Goal: Transaction & Acquisition: Obtain resource

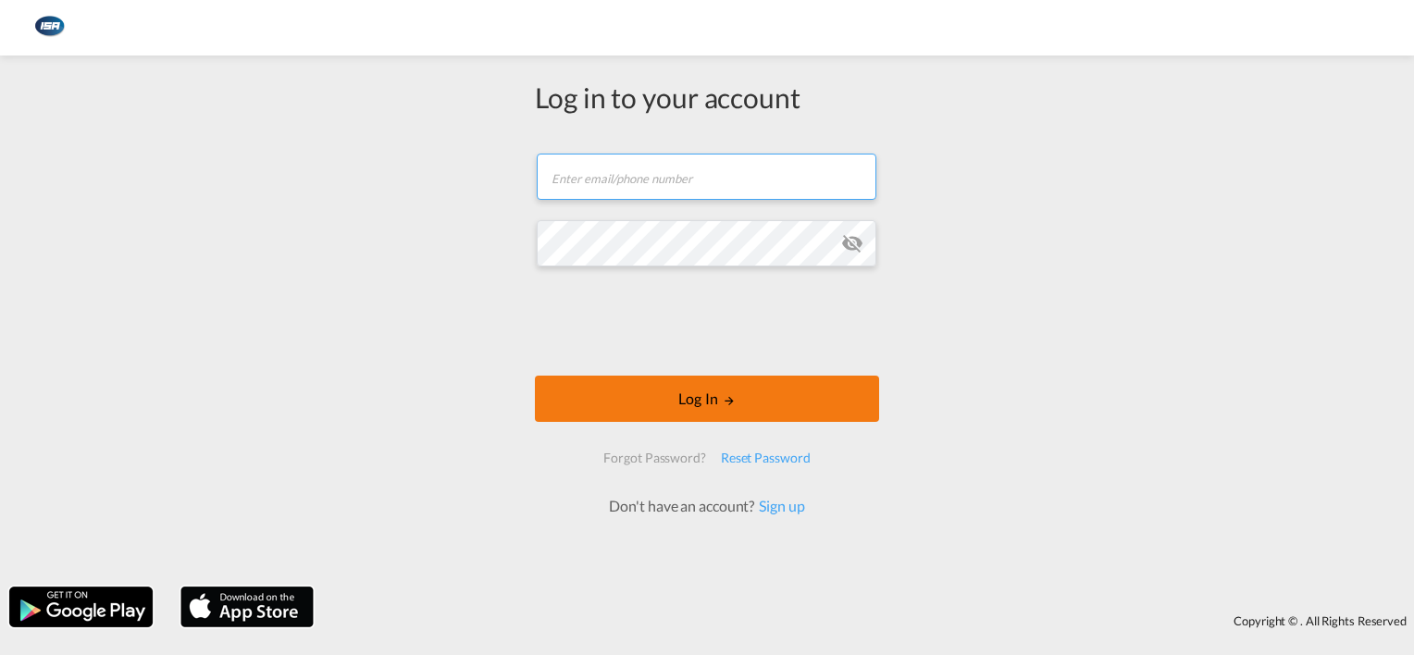
type input "[EMAIL_ADDRESS][DOMAIN_NAME]"
click at [685, 398] on button "Log In" at bounding box center [707, 399] width 344 height 46
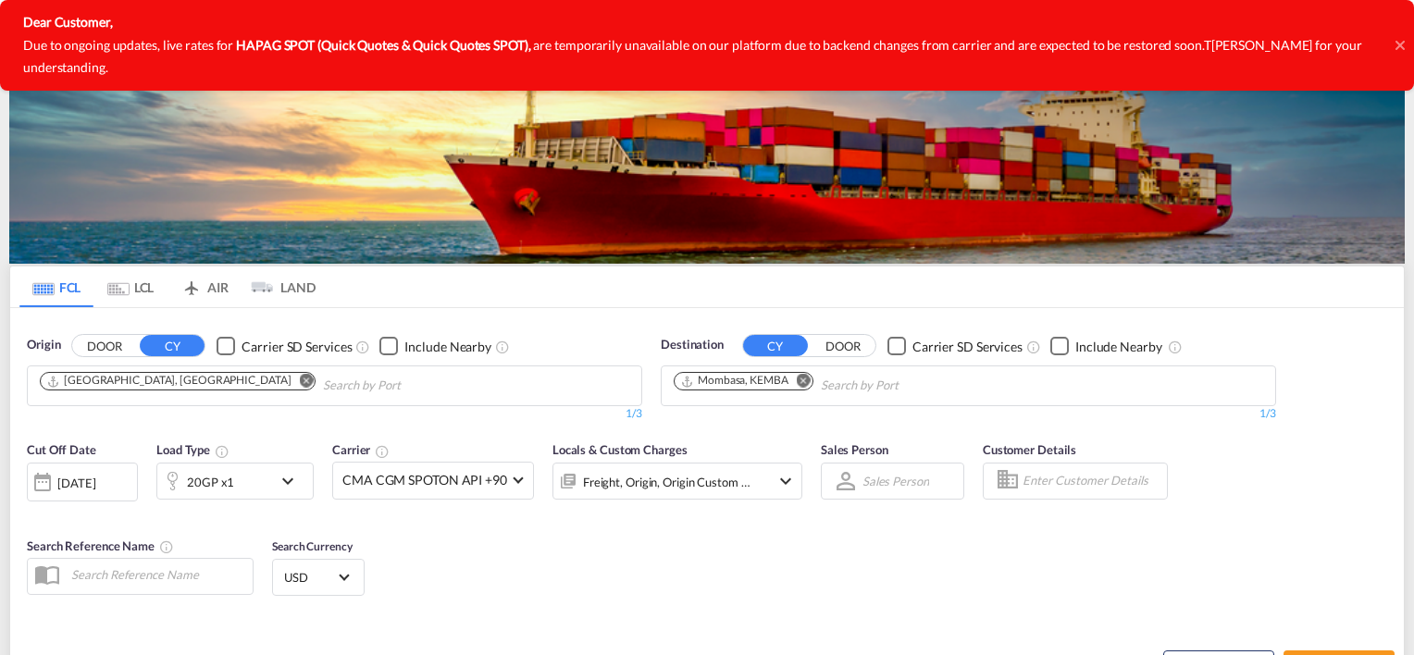
click at [1396, 41] on icon at bounding box center [1398, 45] width 9 height 9
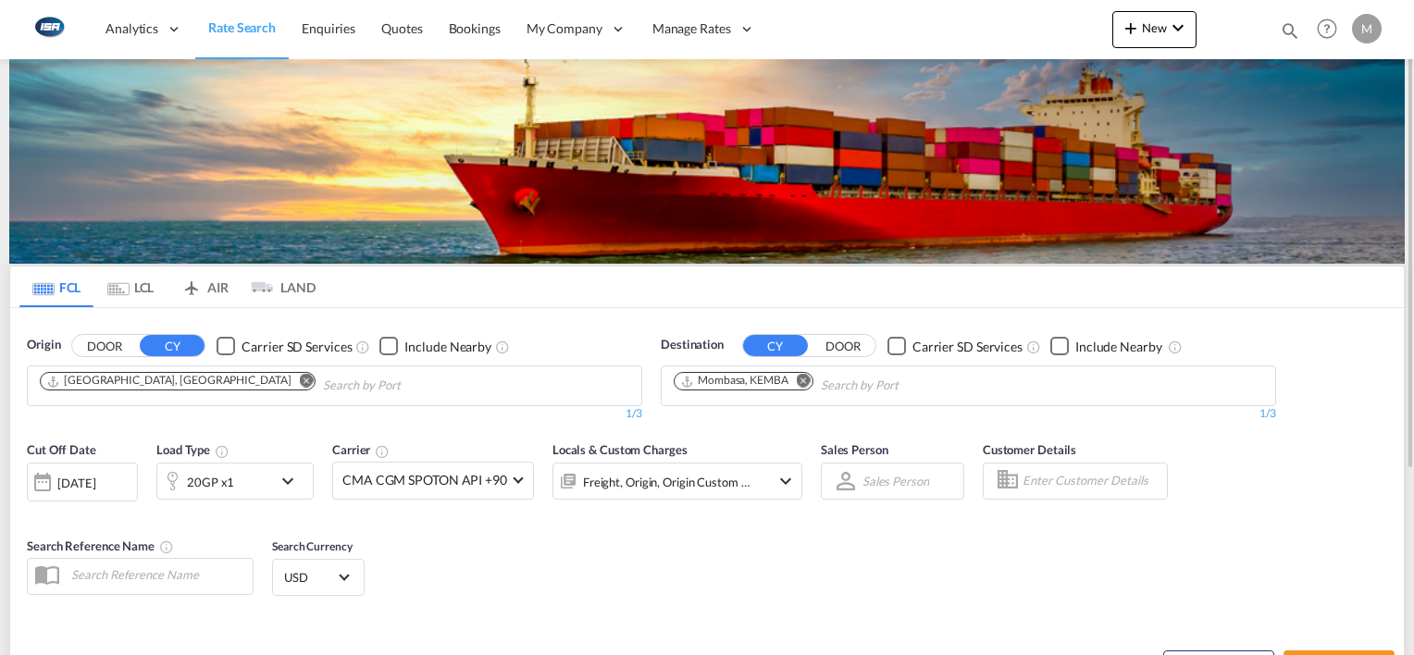
click at [807, 378] on md-icon "Remove" at bounding box center [804, 381] width 14 height 14
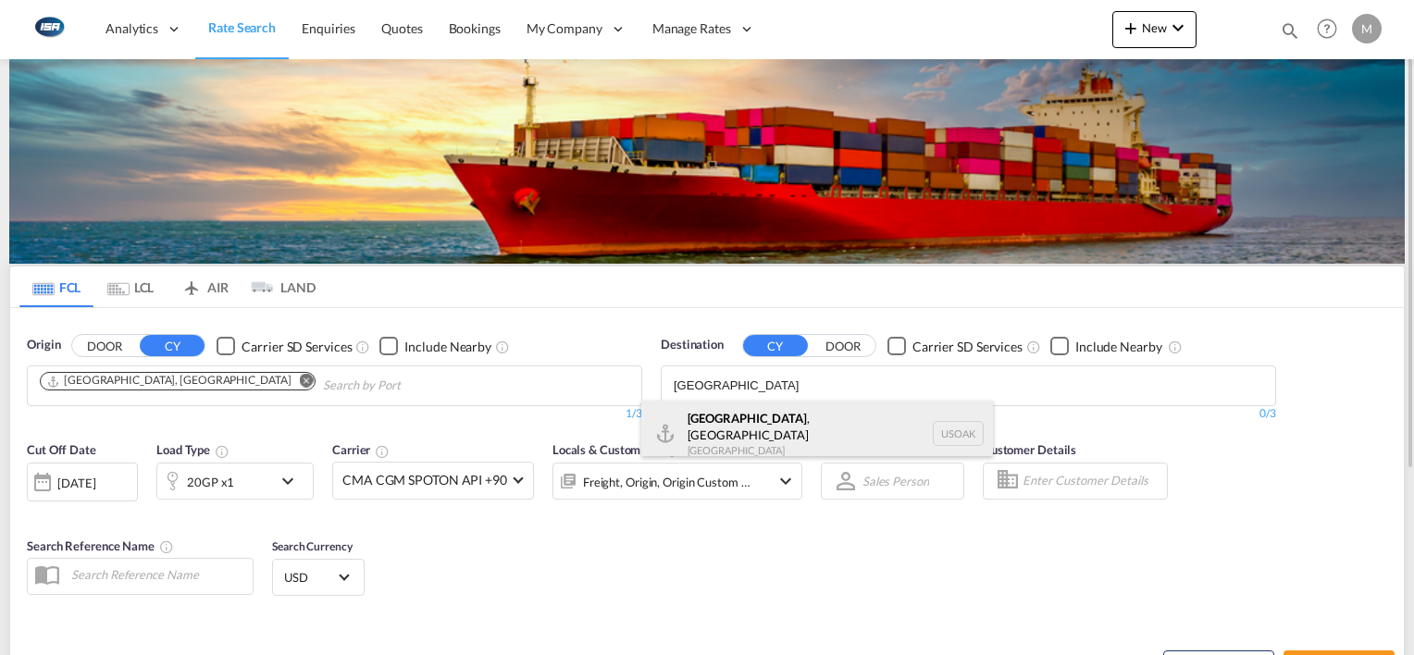
type input "[GEOGRAPHIC_DATA]"
click at [700, 414] on div "[GEOGRAPHIC_DATA] , [GEOGRAPHIC_DATA] [GEOGRAPHIC_DATA] USOAK" at bounding box center [817, 434] width 352 height 67
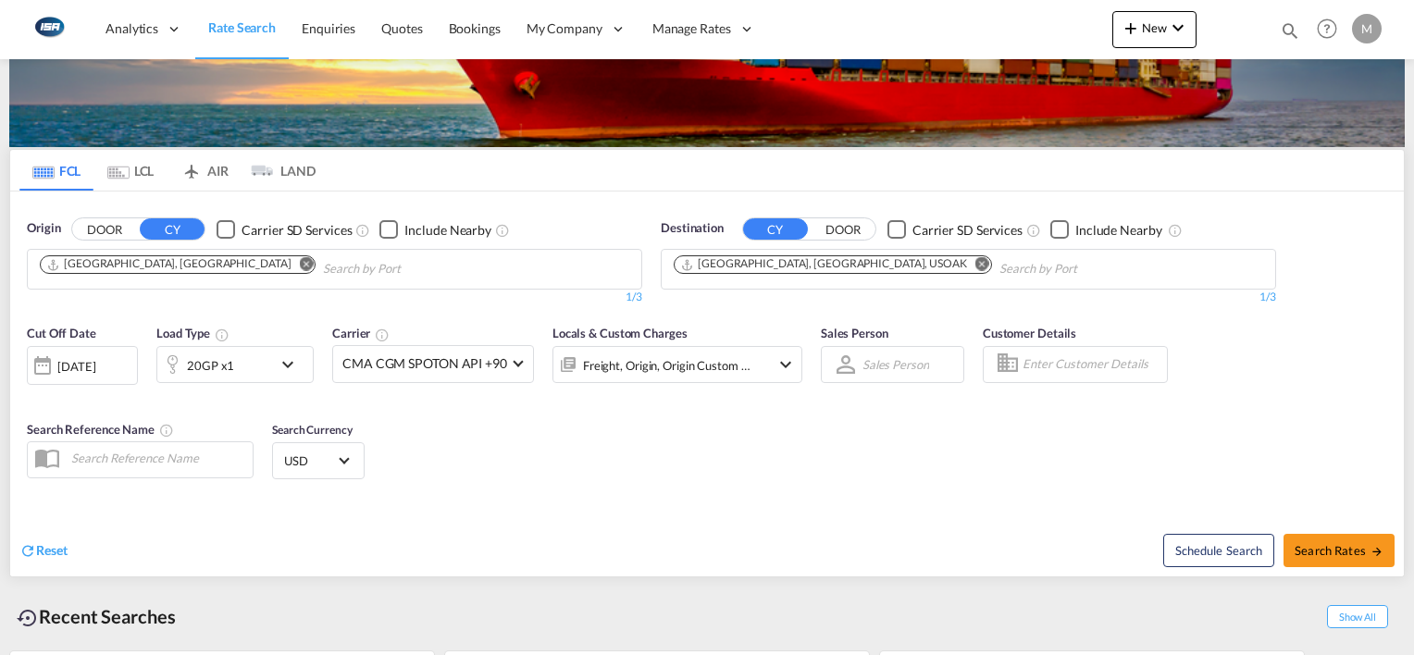
scroll to position [149, 0]
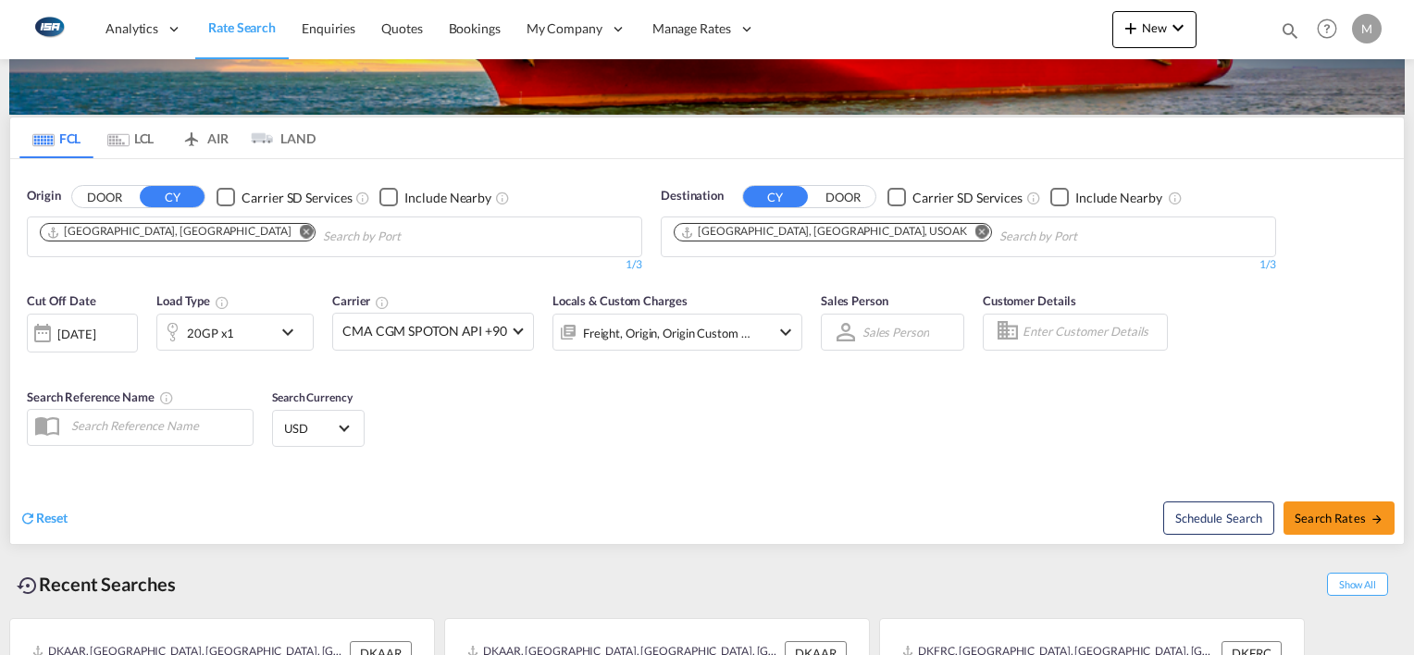
click at [238, 336] on div "20GP x1" at bounding box center [214, 332] width 115 height 37
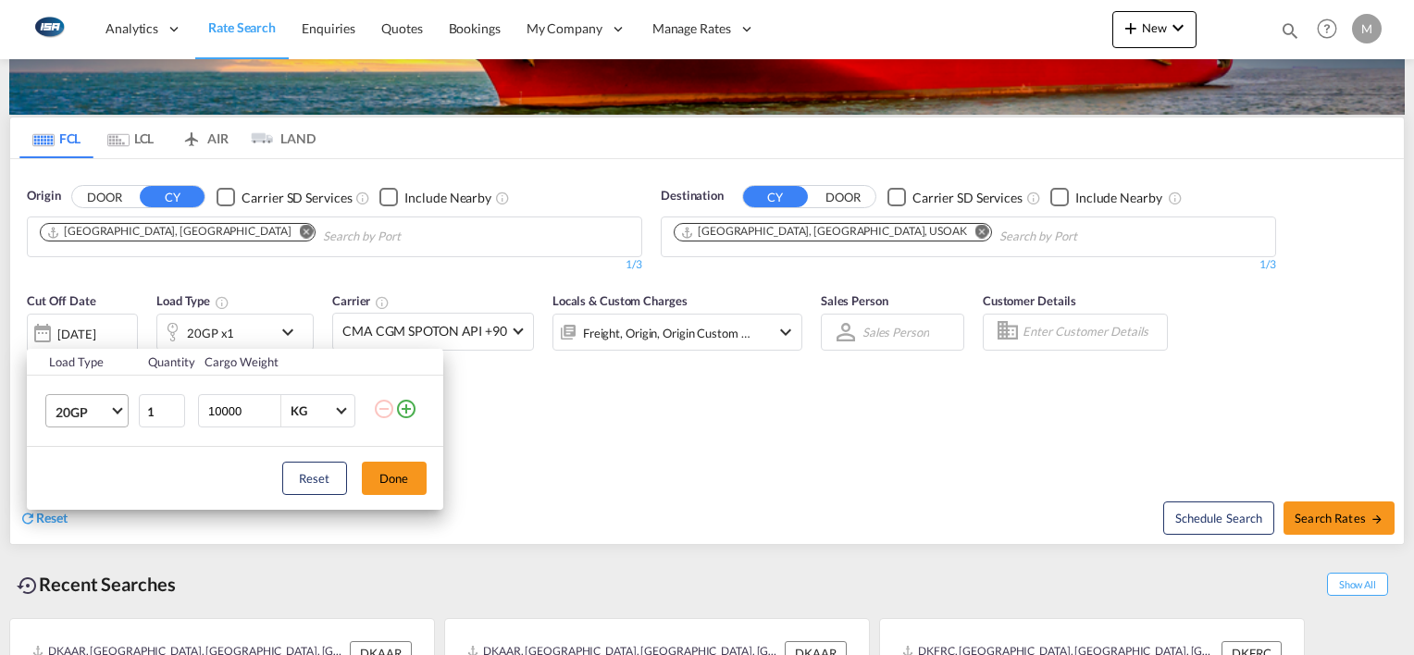
click at [79, 414] on span "20GP" at bounding box center [83, 412] width 54 height 19
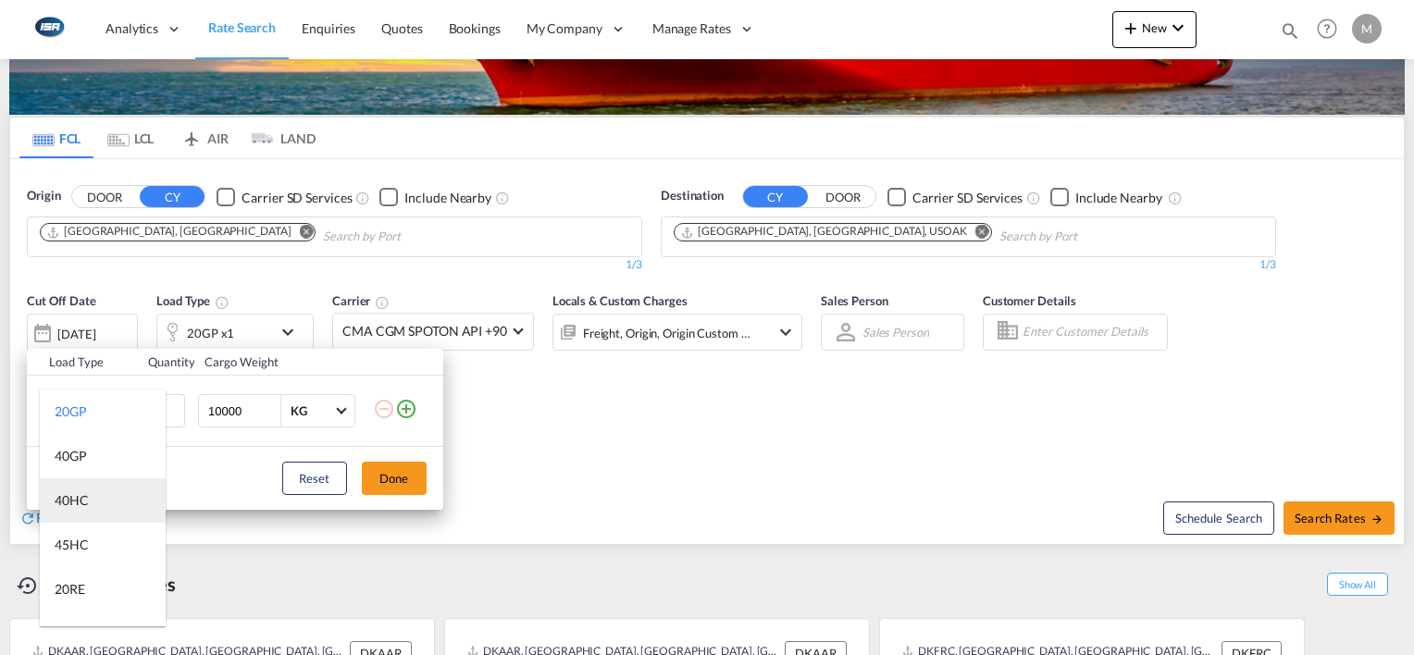
click at [100, 501] on md-option "40HC" at bounding box center [103, 500] width 126 height 44
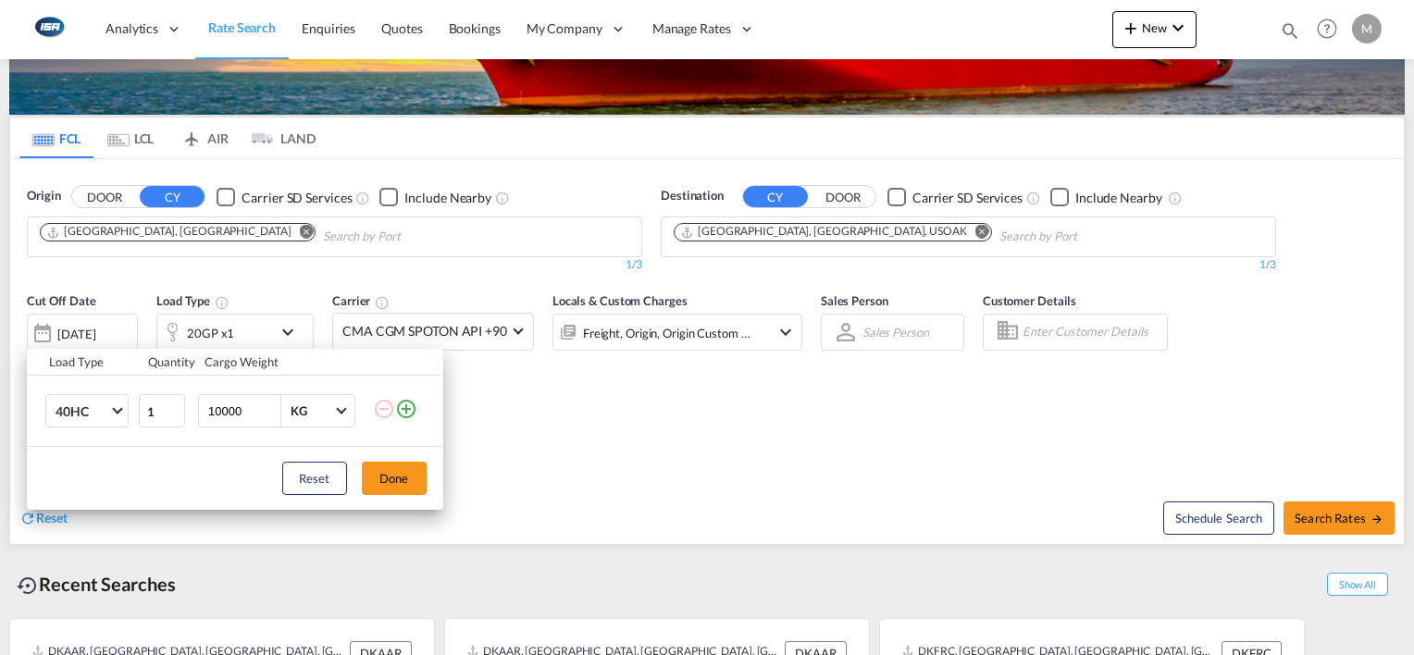
click at [463, 327] on div "Load Type Quantity Cargo Weight 40HC 1 10000 KG KG Load type addition is restri…" at bounding box center [707, 327] width 1414 height 655
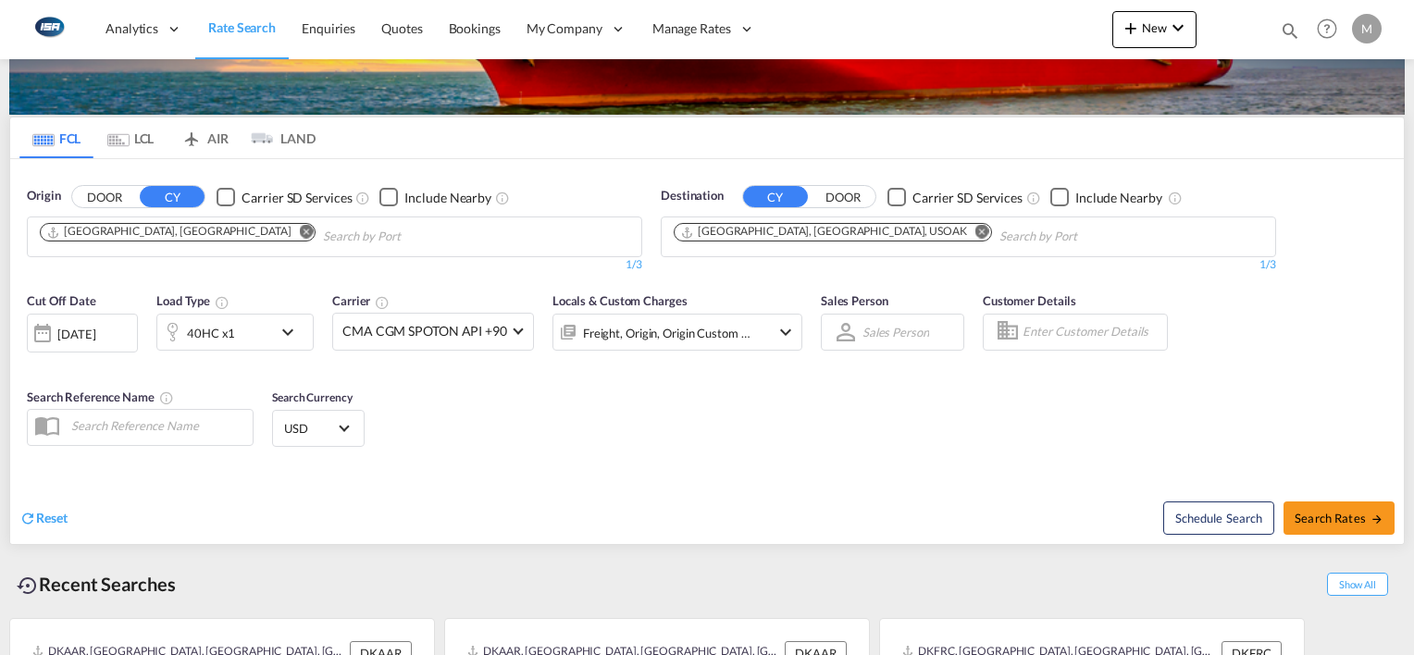
click at [463, 327] on span "CMA CGM SPOTON API +90" at bounding box center [424, 331] width 165 height 19
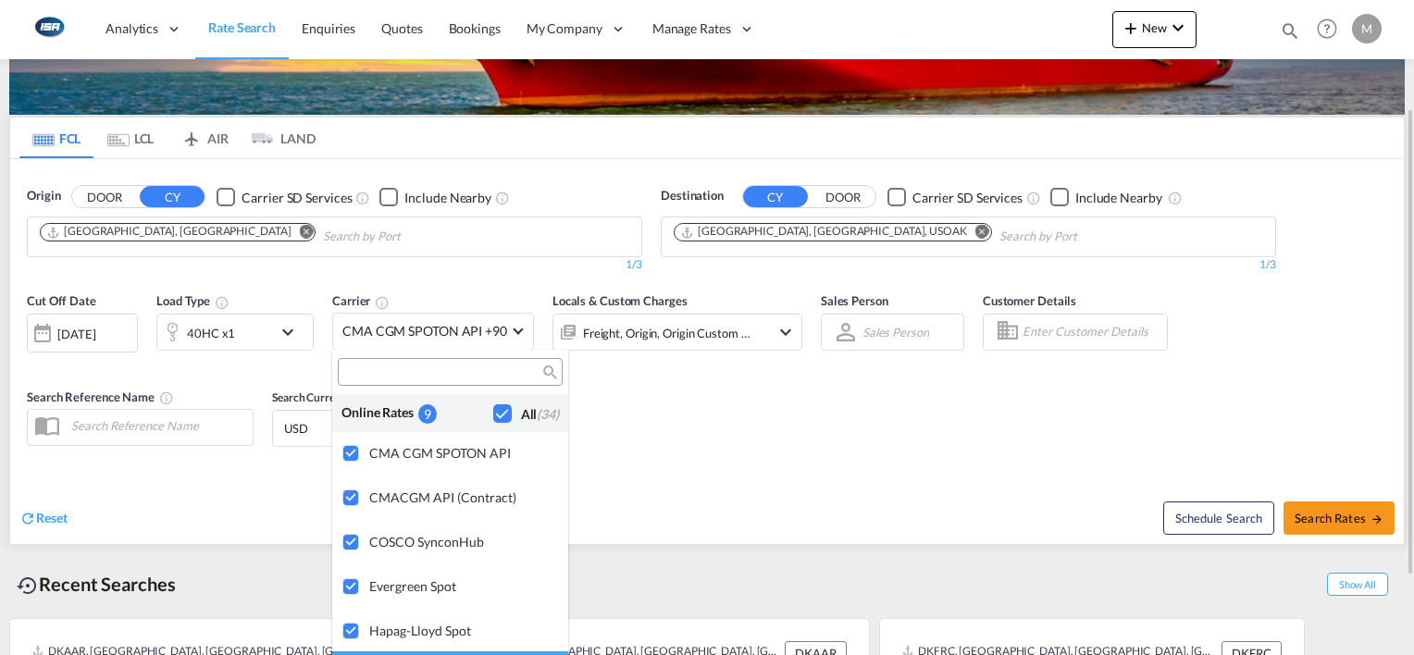
click at [769, 447] on md-backdrop at bounding box center [707, 327] width 1414 height 655
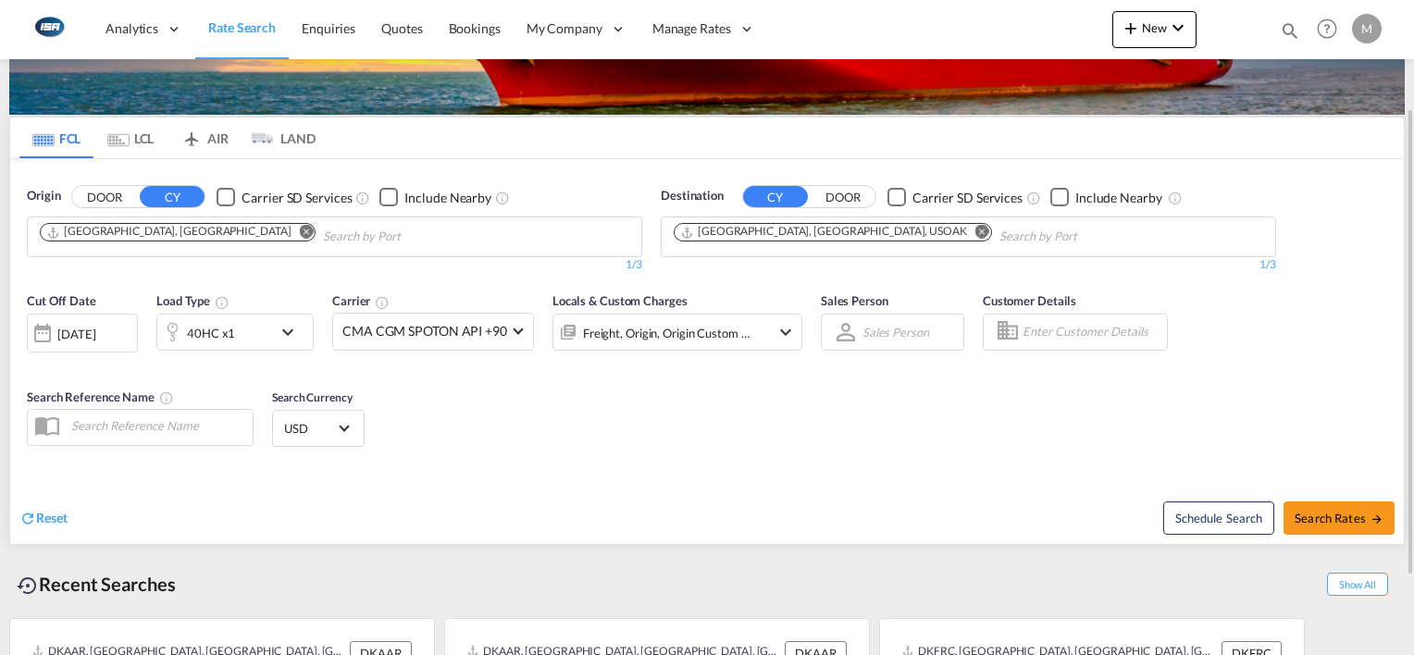
click at [674, 324] on div "Freight, Origin, Origin Custom +1" at bounding box center [667, 333] width 168 height 26
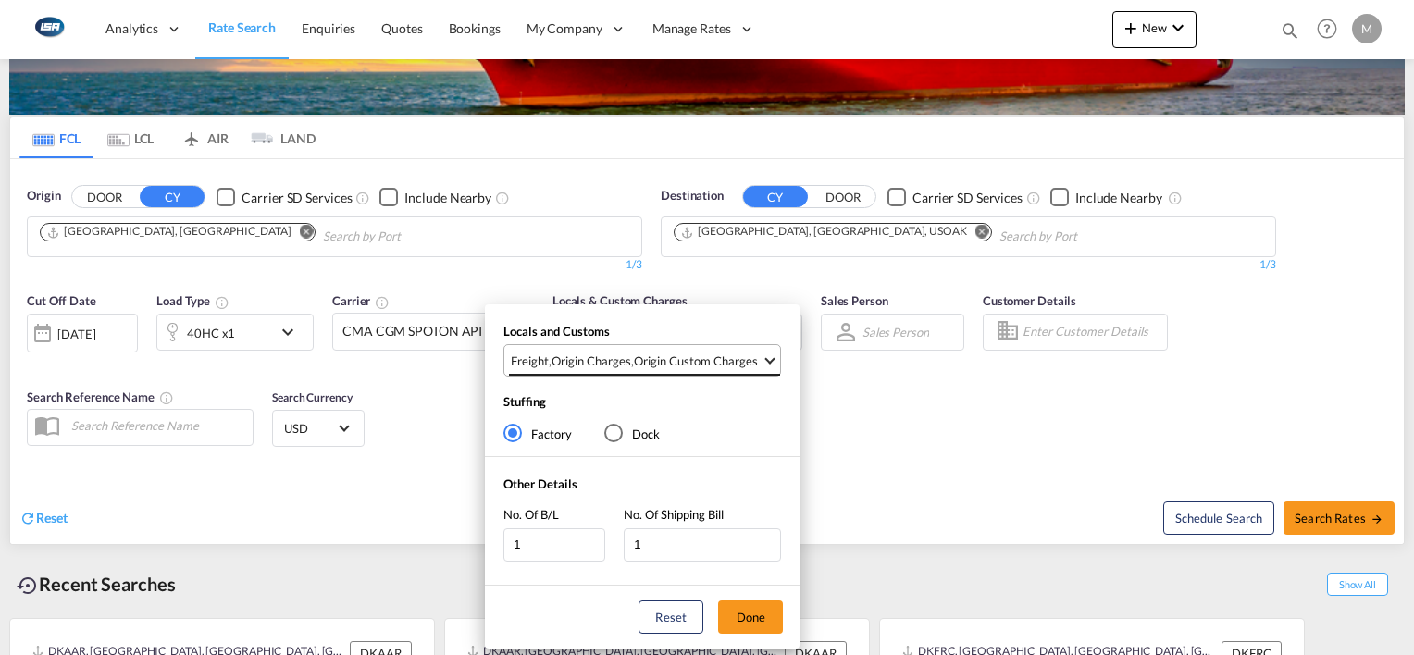
click at [623, 360] on div "Origin Charges" at bounding box center [591, 361] width 80 height 17
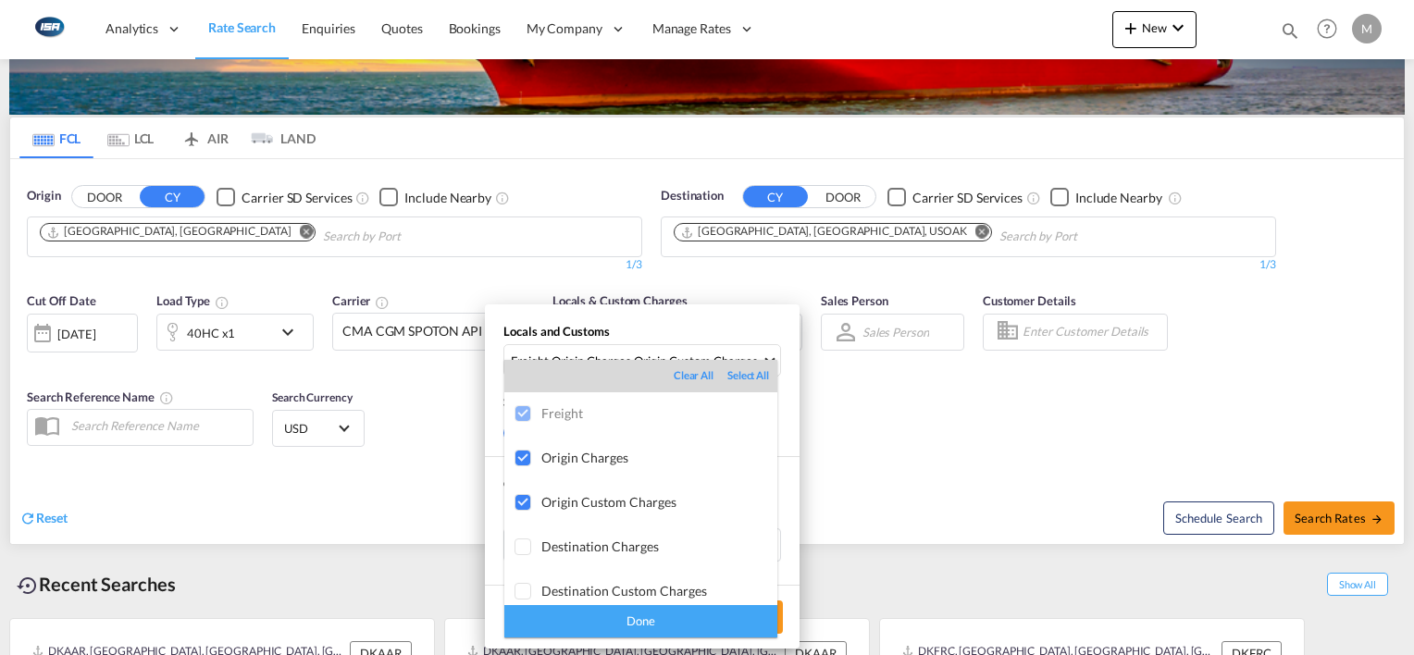
click at [625, 625] on div "Done" at bounding box center [640, 621] width 273 height 32
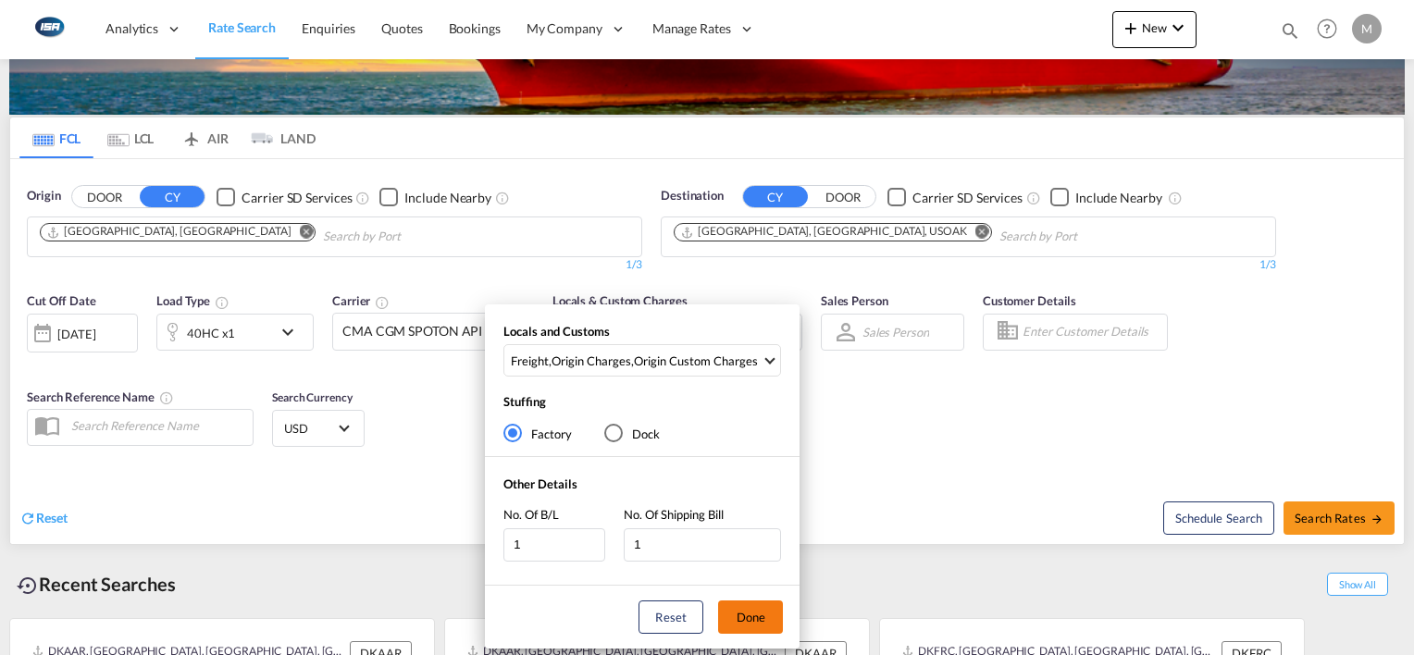
click at [753, 625] on button "Done" at bounding box center [750, 616] width 65 height 33
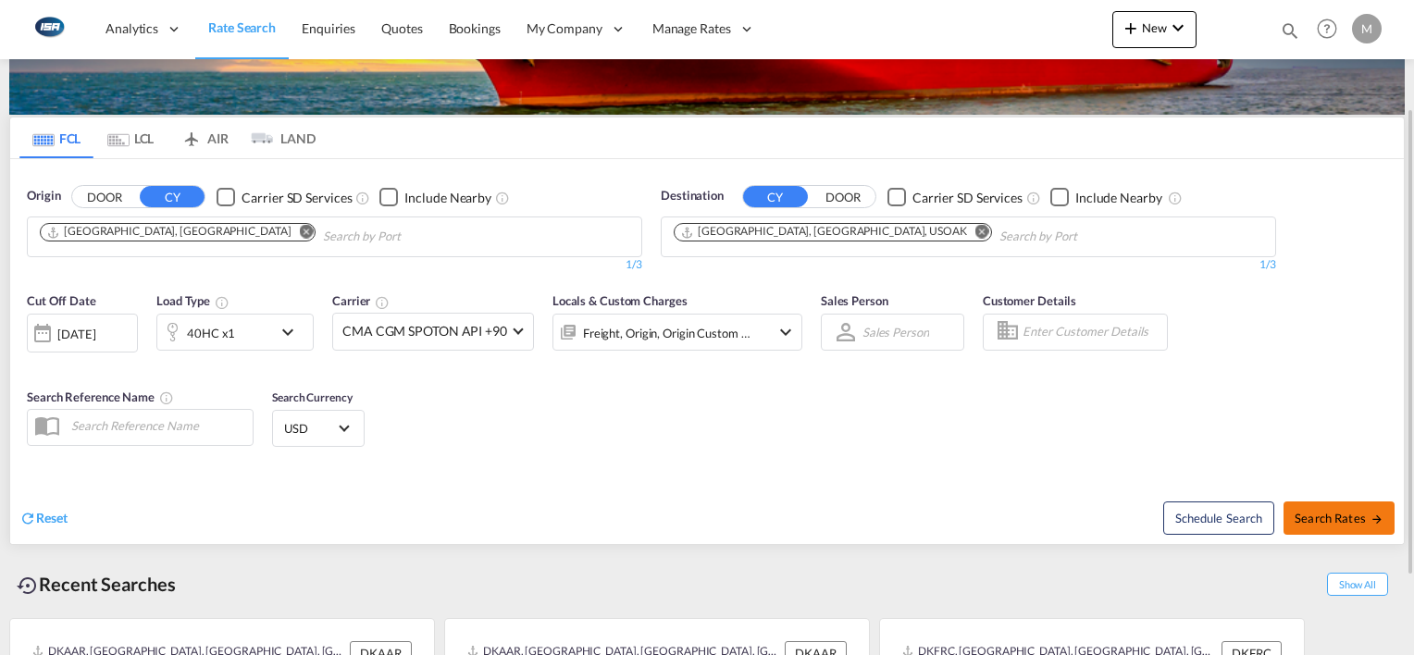
click at [1331, 526] on button "Search Rates" at bounding box center [1338, 517] width 111 height 33
type input "DKAAR to USOAK / [DATE]"
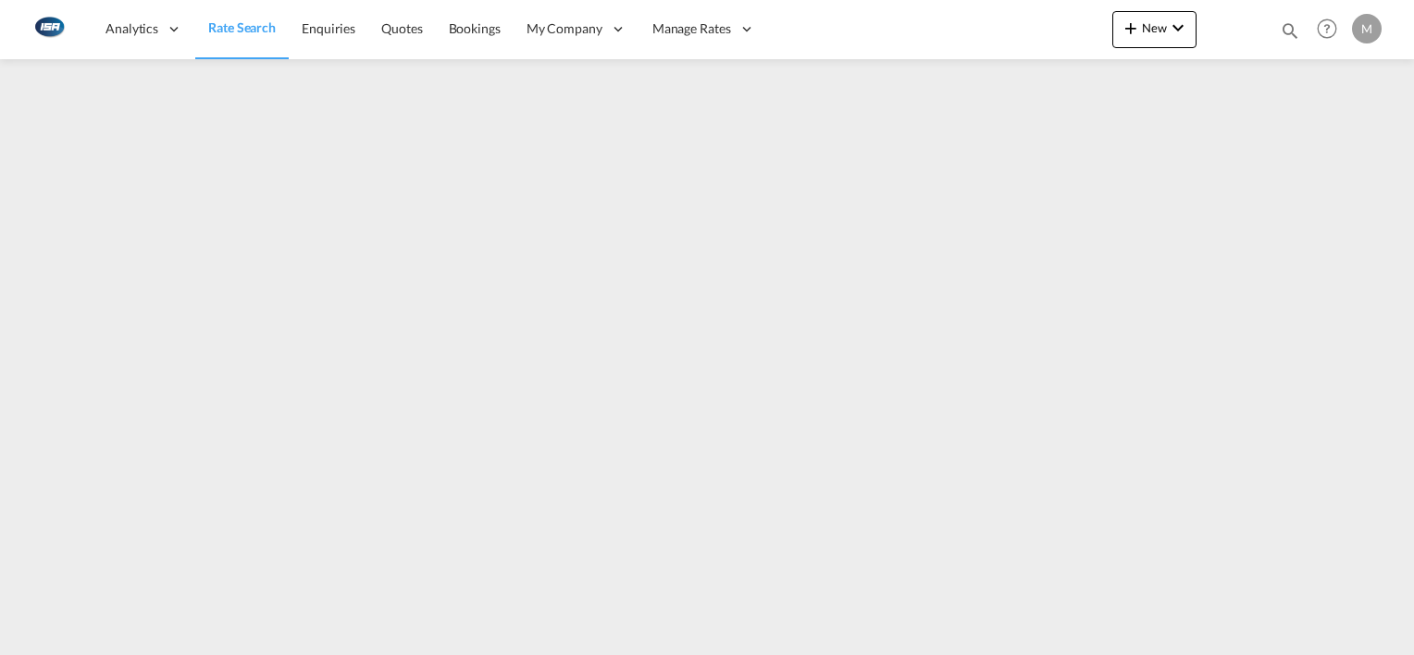
click at [1367, 40] on div "M" at bounding box center [1367, 29] width 30 height 30
click at [1325, 143] on button "Logout" at bounding box center [1345, 141] width 120 height 37
